Goal: Information Seeking & Learning: Learn about a topic

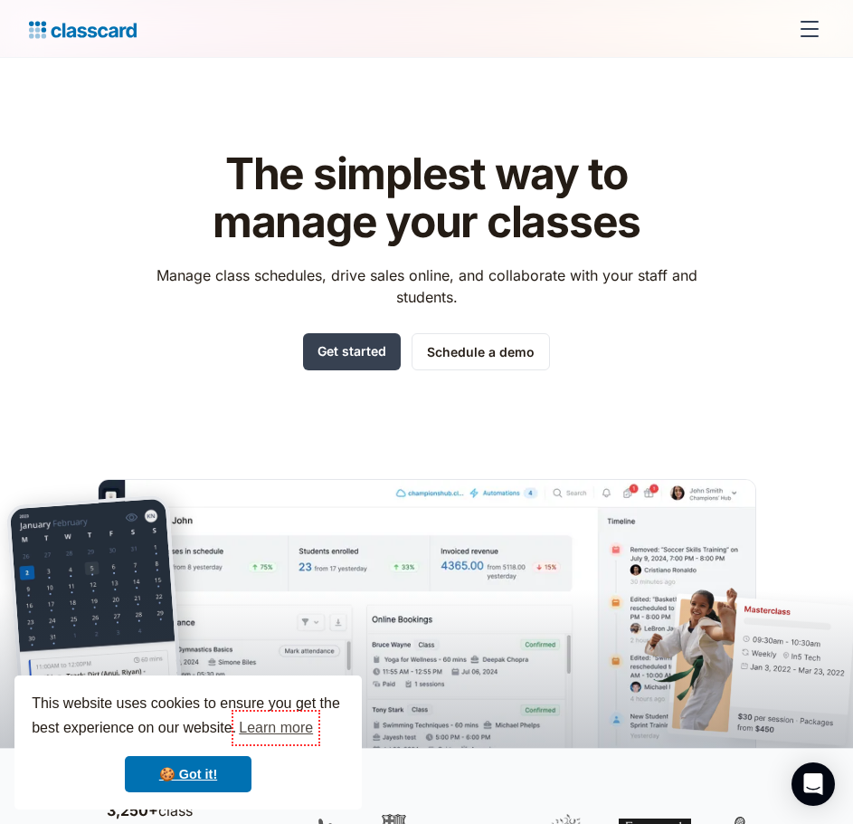
click at [818, 29] on div "menu" at bounding box center [810, 29] width 18 height 2
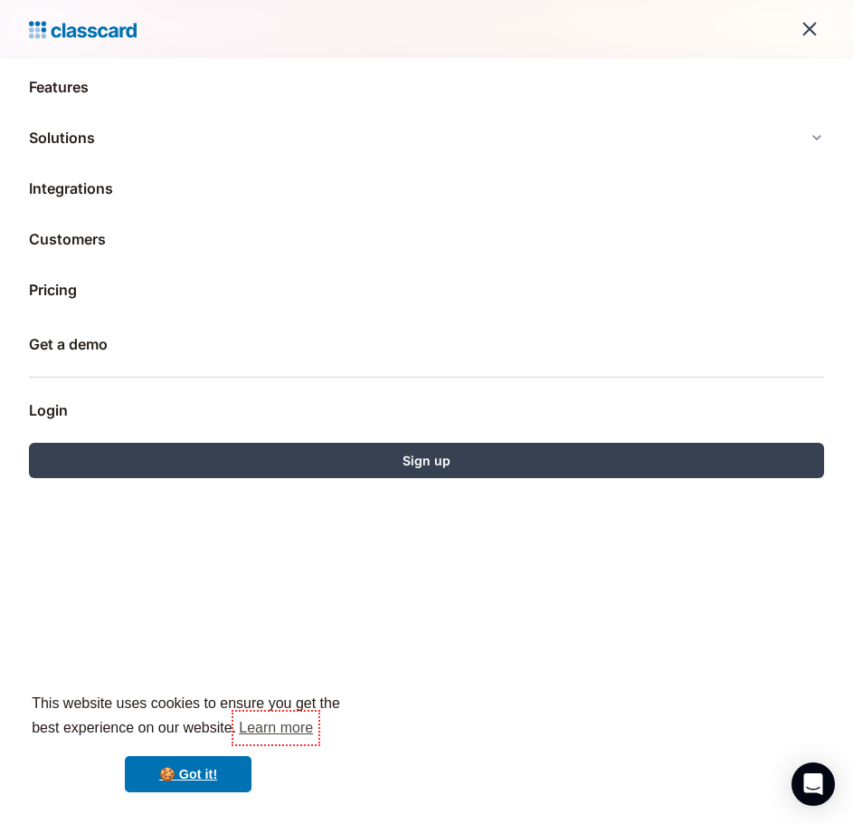
click at [821, 23] on div "menu" at bounding box center [809, 28] width 43 height 43
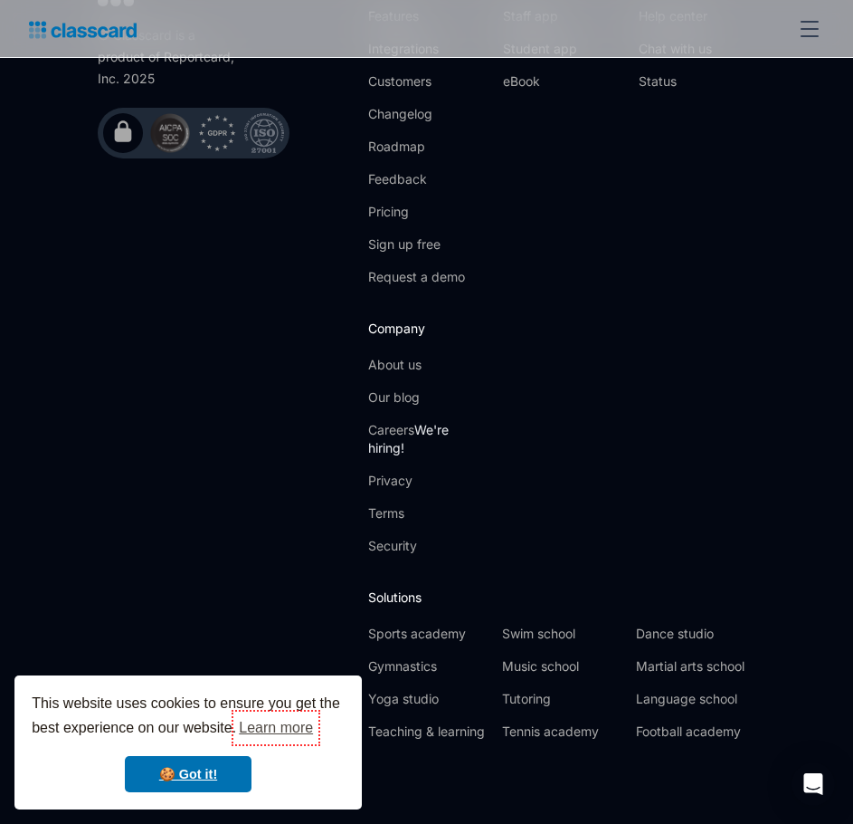
drag, startPoint x: 389, startPoint y: 270, endPoint x: 397, endPoint y: 591, distance: 321.4
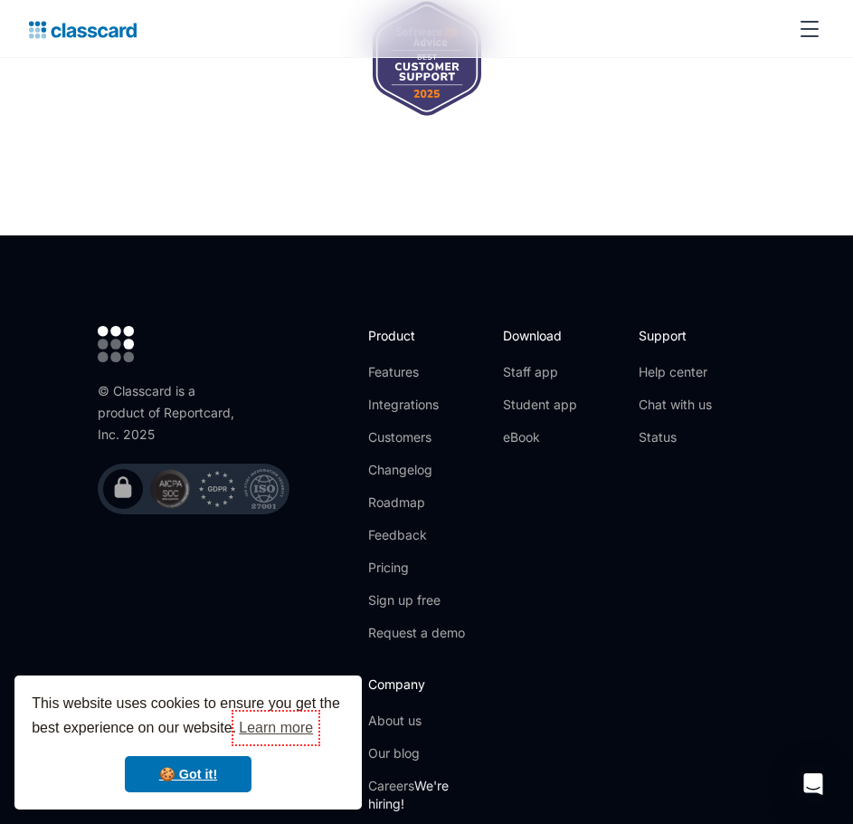
scroll to position [6252, 0]
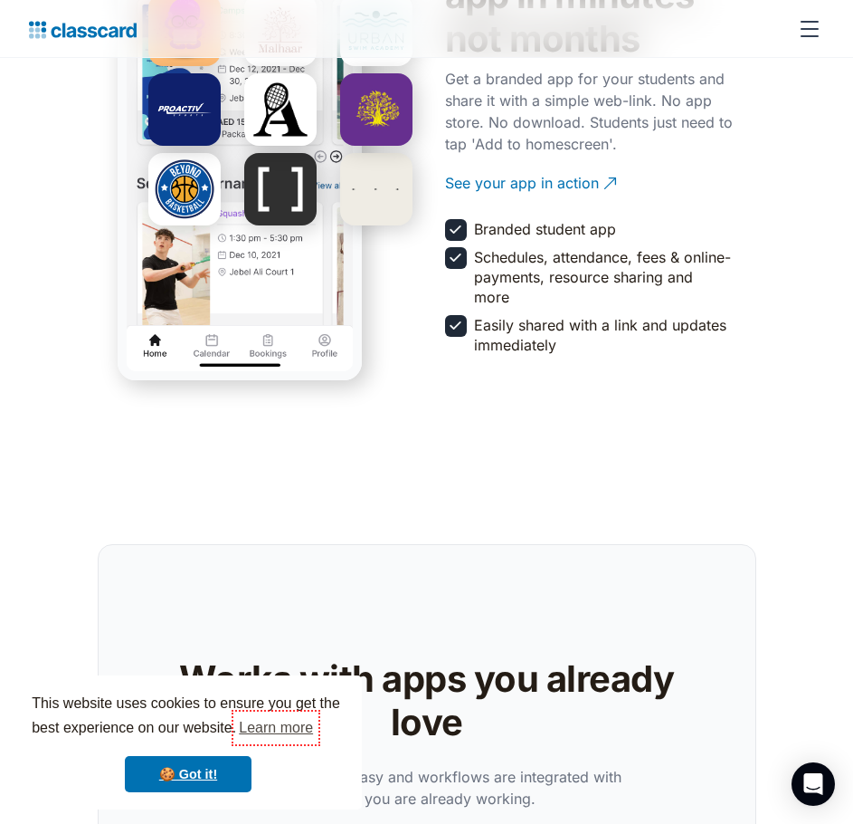
drag, startPoint x: 144, startPoint y: 325, endPoint x: 149, endPoint y: 126, distance: 199.2
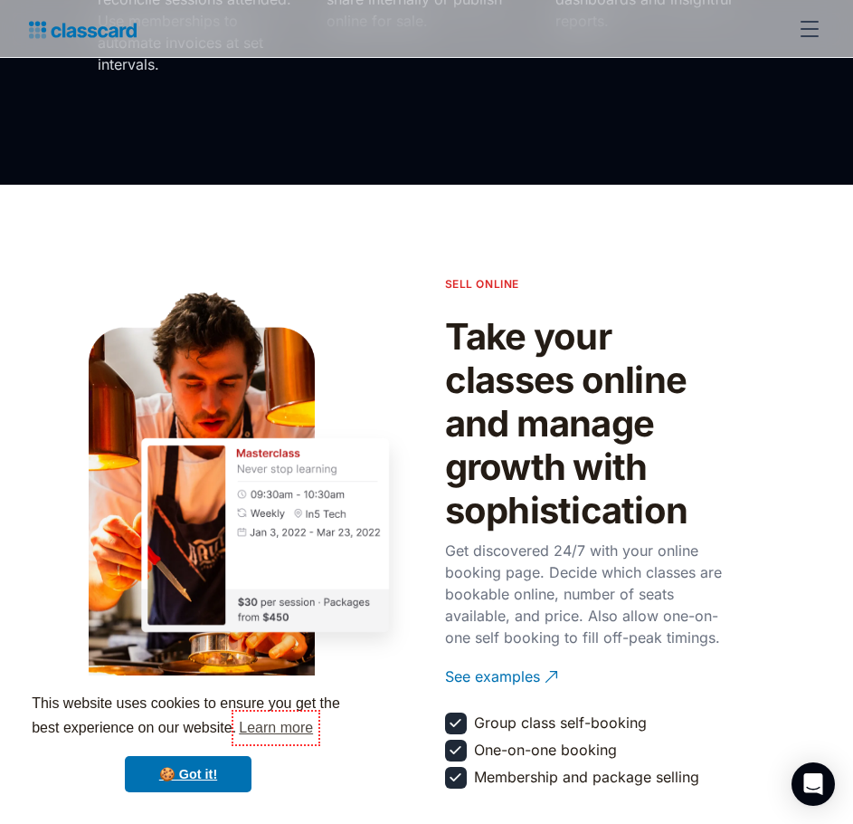
scroll to position [0, 0]
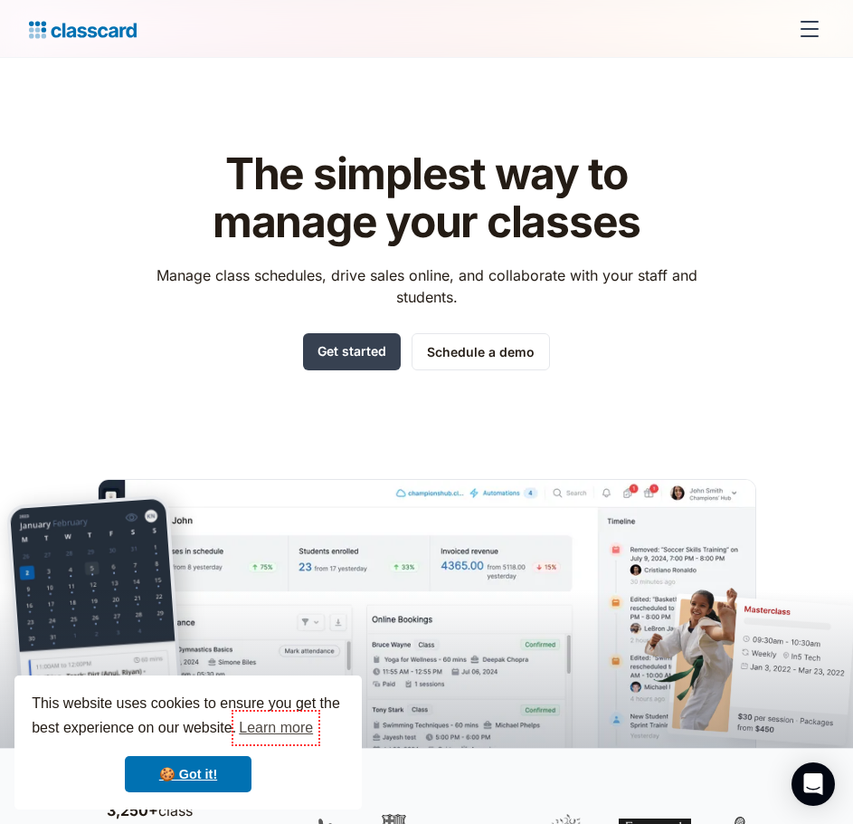
drag, startPoint x: 67, startPoint y: 269, endPoint x: 62, endPoint y: 43, distance: 226.3
click at [31, 38] on img "home" at bounding box center [83, 29] width 108 height 25
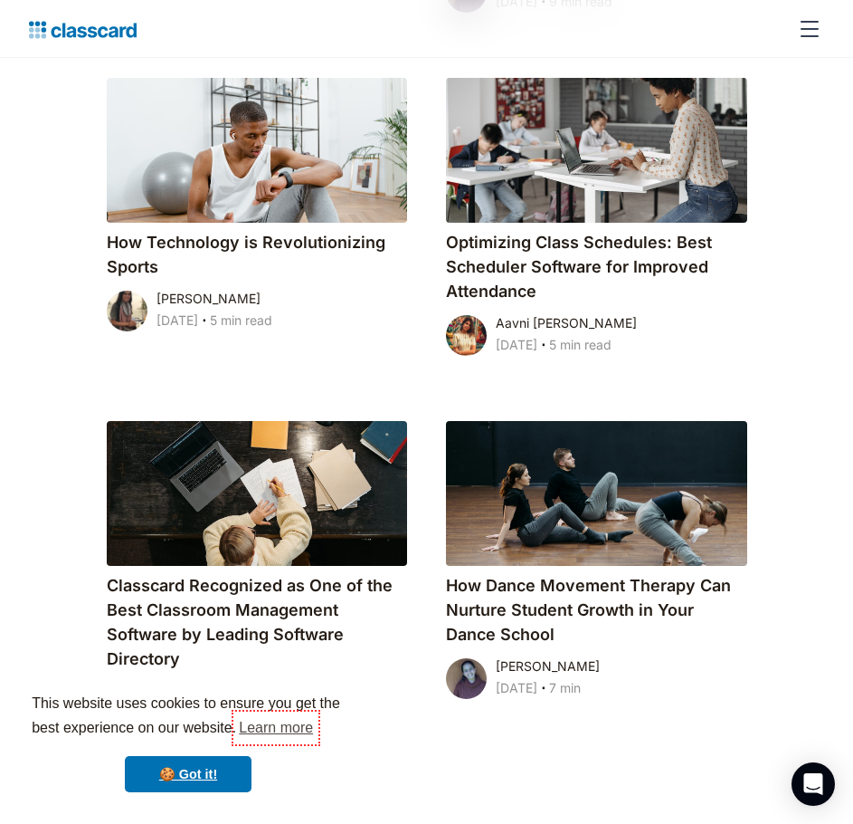
scroll to position [3439, 0]
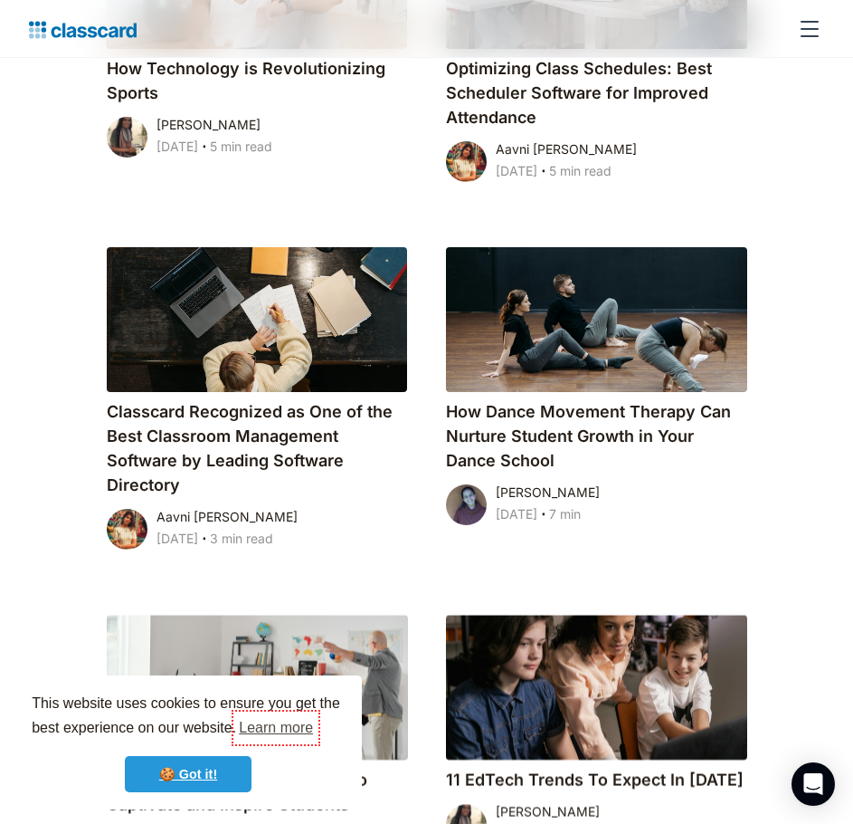
click at [211, 775] on link "🍪 Got it!" at bounding box center [188, 774] width 127 height 36
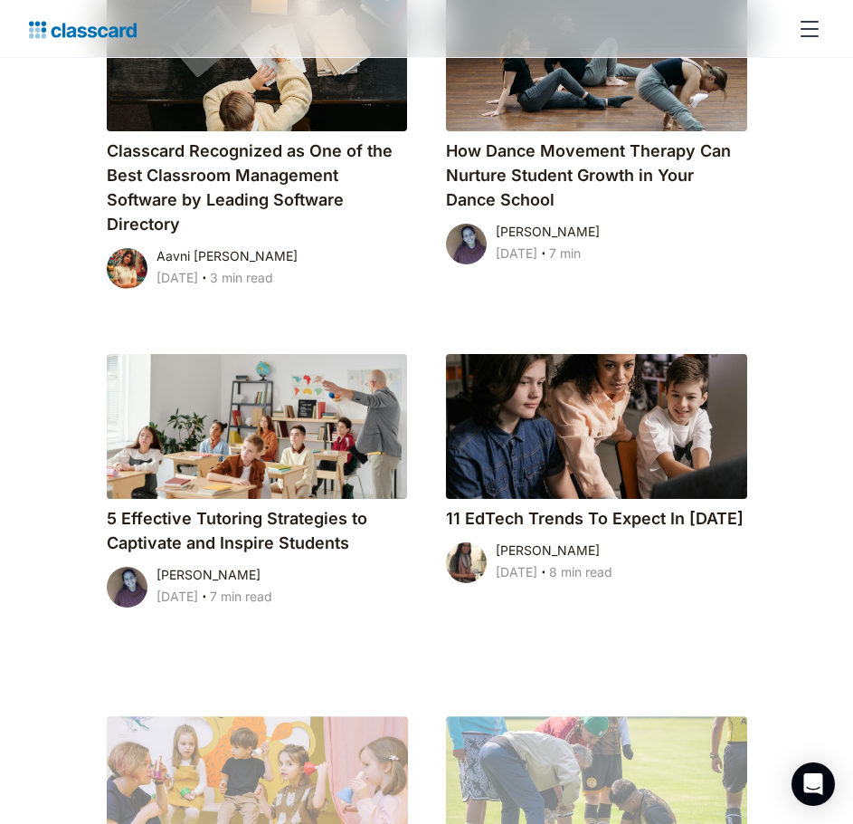
scroll to position [3711, 0]
